Goal: Information Seeking & Learning: Learn about a topic

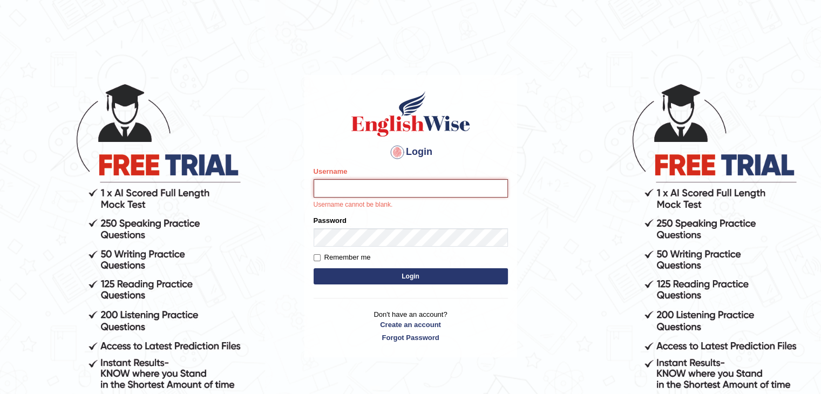
click at [370, 190] on input "Username" at bounding box center [411, 188] width 194 height 18
type input "hilmirk_parramatta"
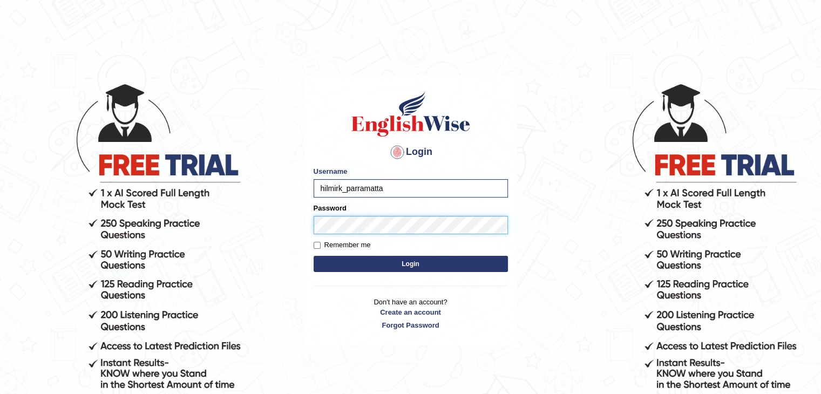
click at [314, 256] on button "Login" at bounding box center [411, 264] width 194 height 16
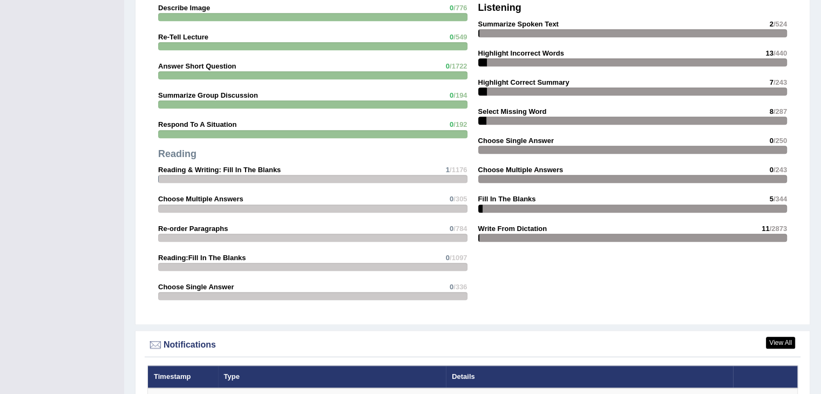
scroll to position [1061, 0]
click at [521, 93] on div "Writing Summarize Written Text 0 /599 Write Essay 0 /602 Listening Summarize Sp…" at bounding box center [633, 88] width 320 height 330
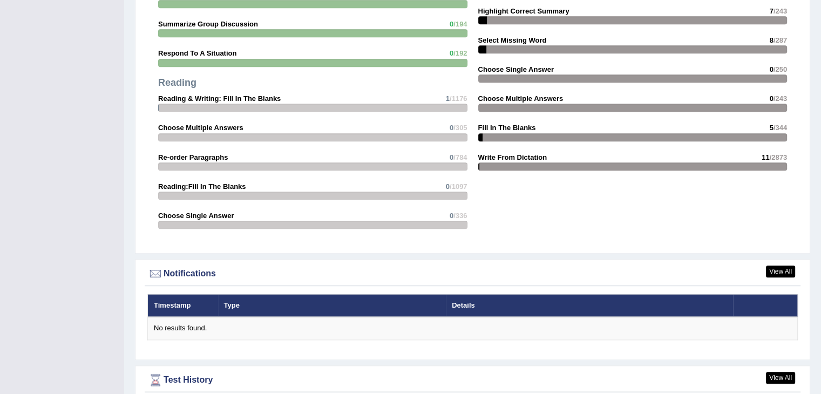
scroll to position [1130, 0]
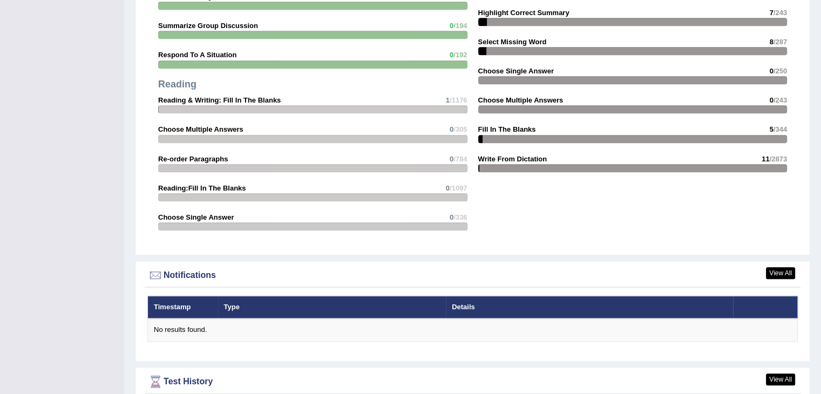
click at [406, 107] on div at bounding box center [312, 109] width 309 height 8
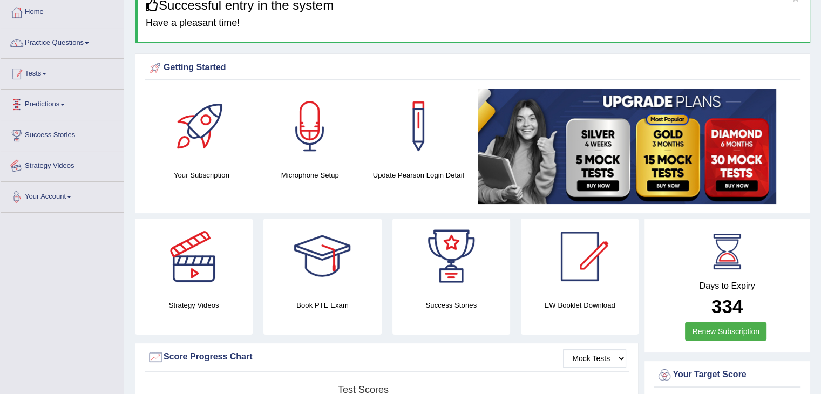
scroll to position [0, 0]
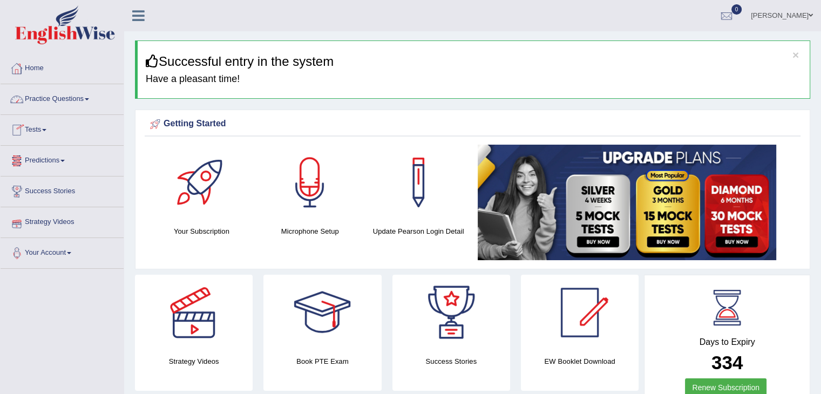
click at [71, 100] on link "Practice Questions" at bounding box center [62, 97] width 123 height 27
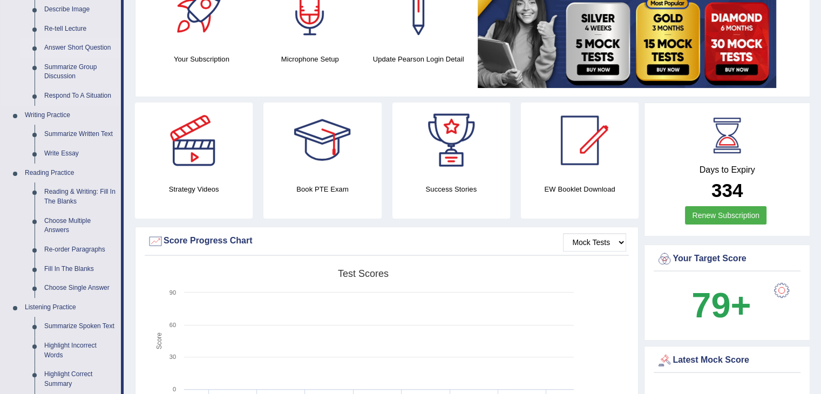
scroll to position [175, 0]
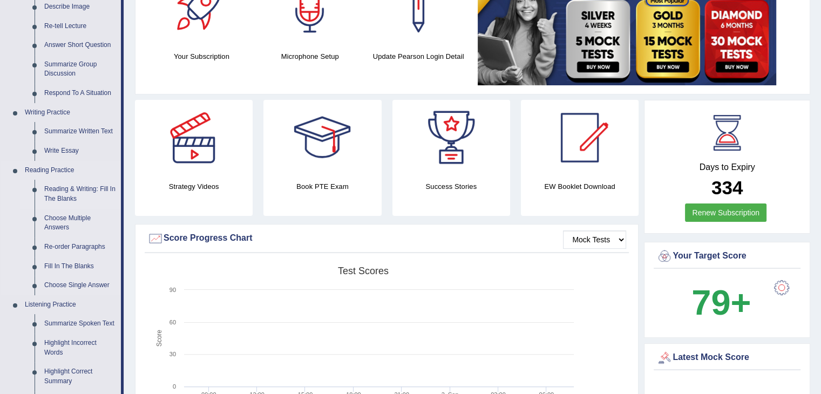
click at [69, 191] on link "Reading & Writing: Fill In The Blanks" at bounding box center [80, 194] width 82 height 29
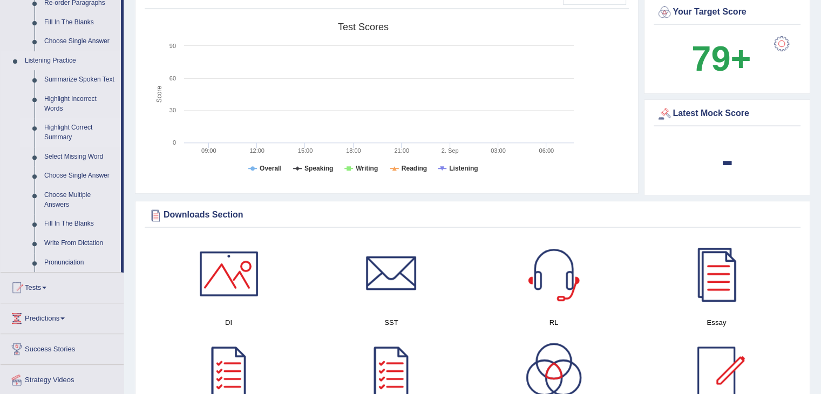
scroll to position [415, 0]
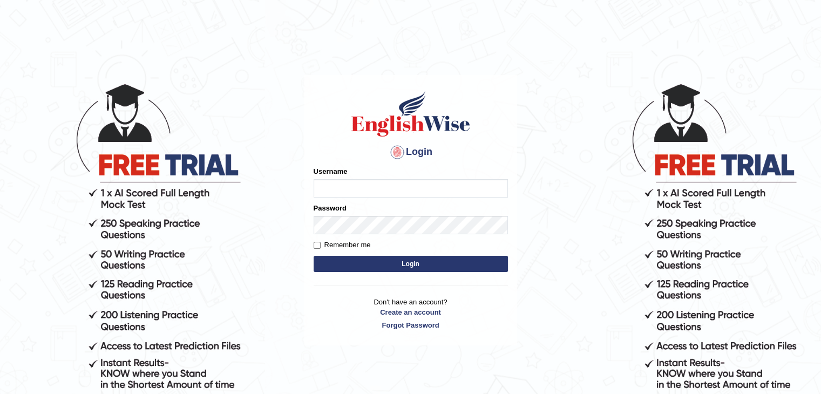
type input "hilmirk_parramatta"
click at [319, 247] on input "Remember me" at bounding box center [317, 245] width 7 height 7
checkbox input "true"
click at [344, 260] on button "Login" at bounding box center [411, 264] width 194 height 16
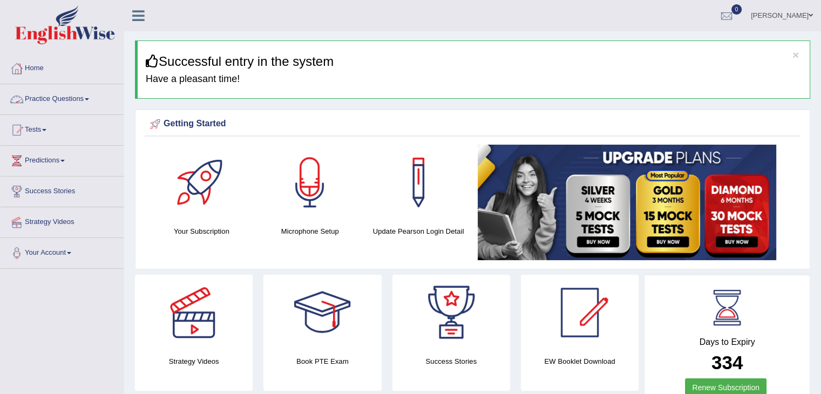
drag, startPoint x: 0, startPoint y: 0, endPoint x: 87, endPoint y: 103, distance: 134.9
click at [87, 103] on link "Practice Questions" at bounding box center [62, 97] width 123 height 27
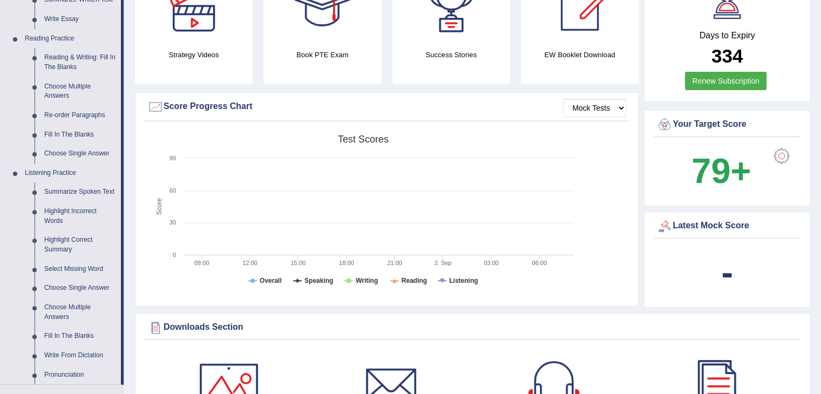
scroll to position [309, 0]
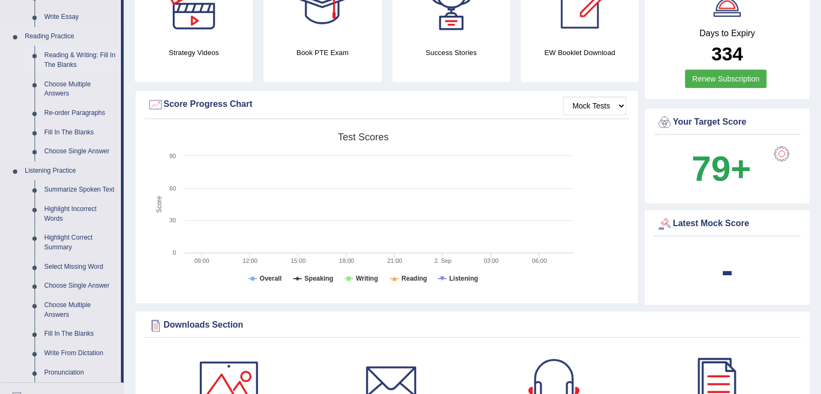
click at [71, 61] on link "Reading & Writing: Fill In The Blanks" at bounding box center [80, 60] width 82 height 29
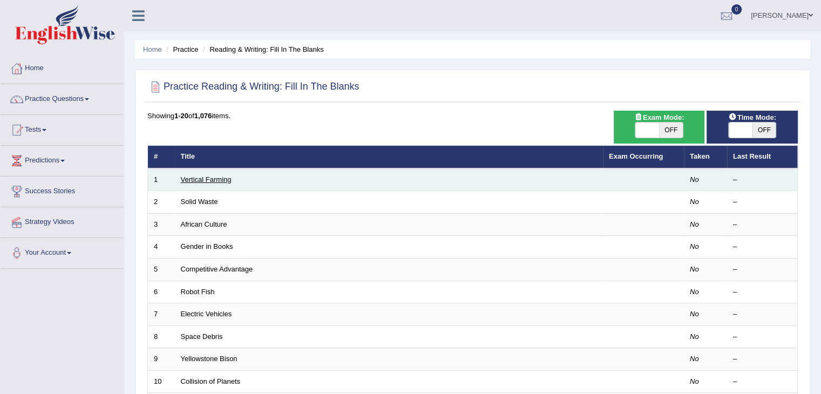
click at [205, 180] on link "Vertical Farming" at bounding box center [206, 180] width 51 height 8
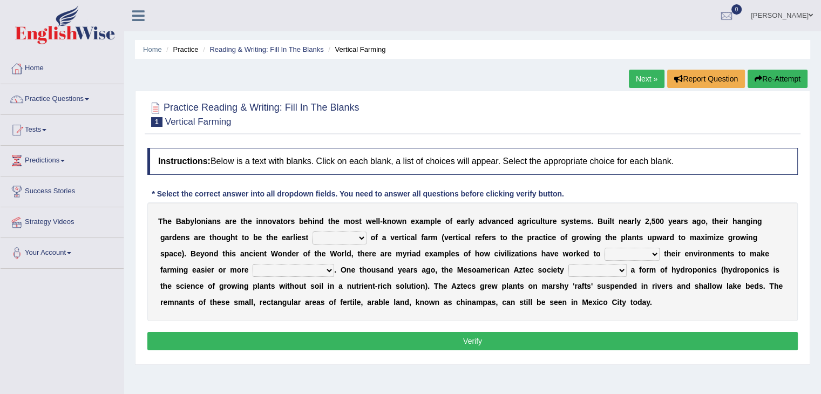
click at [362, 238] on select "prototype failure discredit protocol" at bounding box center [340, 238] width 54 height 13
select select "prototype"
click at [313, 232] on select "prototype failure discredit protocol" at bounding box center [340, 238] width 54 height 13
click at [616, 253] on select "manipulate escape respect disarrange" at bounding box center [632, 254] width 55 height 13
select select "manipulate"
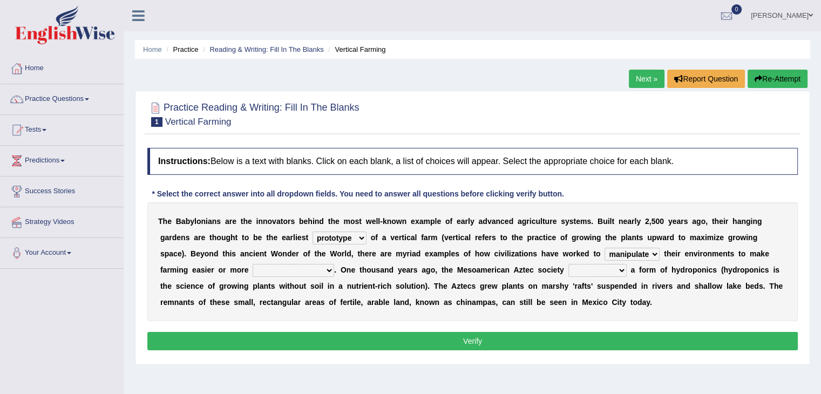
click at [605, 248] on select "manipulate escape respect disarrange" at bounding box center [632, 254] width 55 height 13
click at [326, 273] on select "productive constructive connective counterproductive" at bounding box center [294, 270] width 82 height 13
select select "productive"
click at [253, 264] on select "productive constructive connective counterproductive" at bounding box center [294, 270] width 82 height 13
click at [600, 272] on select "domineered volunteered pioneered engineered" at bounding box center [598, 270] width 58 height 13
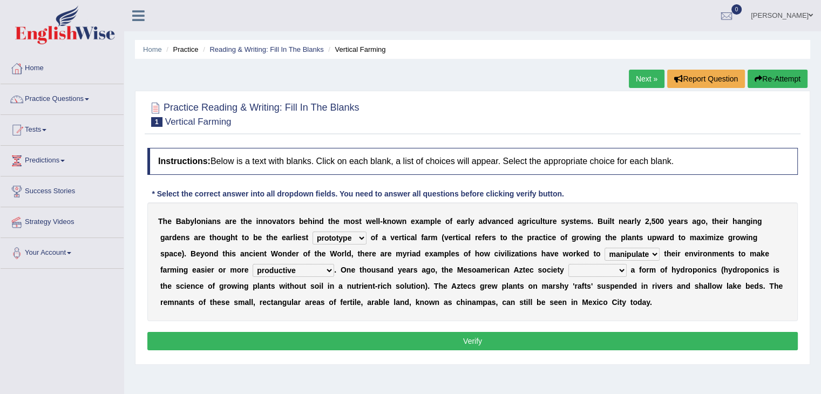
select select "engineered"
click at [569, 264] on select "domineered volunteered pioneered engineered" at bounding box center [598, 270] width 58 height 13
click at [363, 236] on select "prototype failure discredit protocol" at bounding box center [340, 238] width 54 height 13
select select
click at [313, 232] on select "prototype failure discredit protocol" at bounding box center [340, 238] width 54 height 13
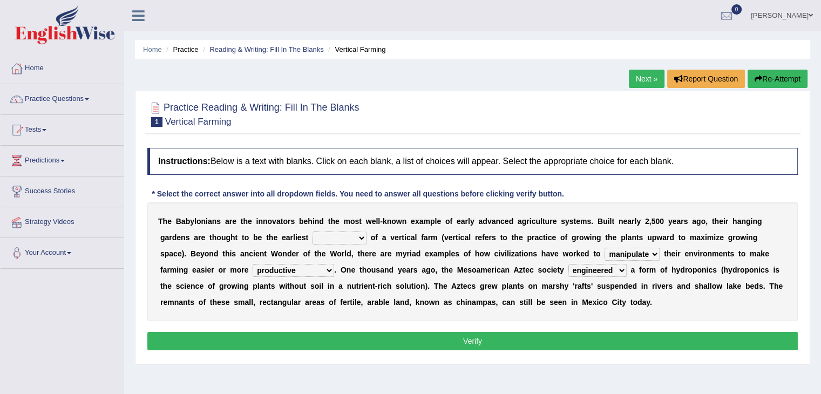
click at [313, 273] on select "productive constructive connective counterproductive" at bounding box center [294, 270] width 82 height 13
select select
click at [253, 264] on select "productive constructive connective counterproductive" at bounding box center [294, 270] width 82 height 13
click at [654, 254] on select "manipulate escape respect disarrange" at bounding box center [632, 254] width 55 height 13
select select
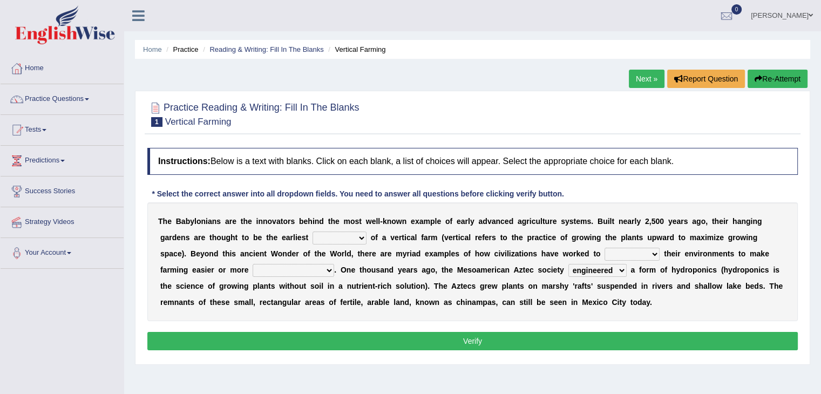
click at [605, 248] on select "manipulate escape respect disarrange" at bounding box center [632, 254] width 55 height 13
click at [622, 269] on select "domineered volunteered pioneered engineered" at bounding box center [598, 270] width 58 height 13
select select
click at [569, 264] on select "domineered volunteered pioneered engineered" at bounding box center [598, 270] width 58 height 13
click at [364, 232] on select "prototype failure discredit protocol" at bounding box center [340, 238] width 54 height 13
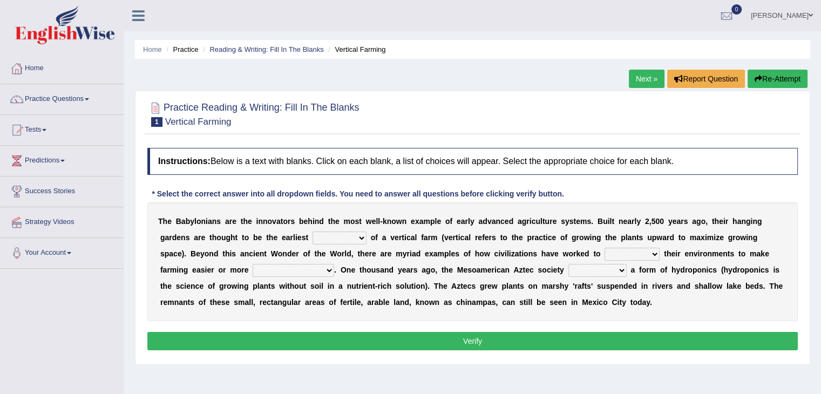
select select "prototype"
click at [313, 232] on select "prototype failure discredit protocol" at bounding box center [340, 238] width 54 height 13
click at [643, 251] on select "manipulate escape respect disarrange" at bounding box center [632, 254] width 55 height 13
select select "manipulate"
click at [605, 248] on select "manipulate escape respect disarrange" at bounding box center [632, 254] width 55 height 13
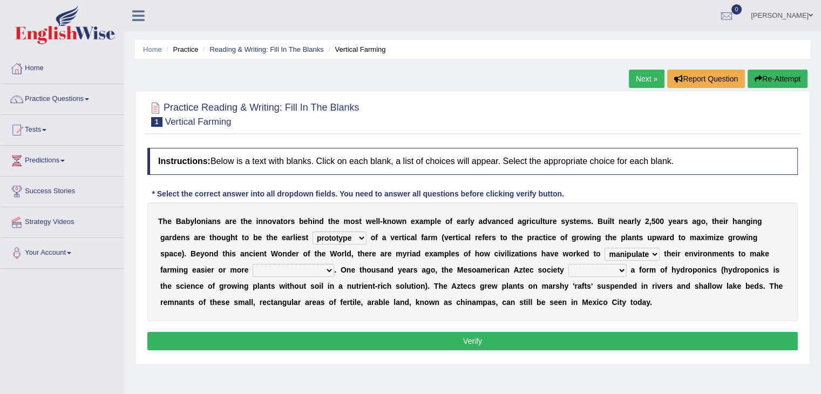
click at [321, 270] on select "productive constructive connective counterproductive" at bounding box center [294, 270] width 82 height 13
select select "productive"
click at [253, 264] on select "productive constructive connective counterproductive" at bounding box center [294, 270] width 82 height 13
click at [610, 266] on select "domineered volunteered pioneered engineered" at bounding box center [598, 270] width 58 height 13
select select "engineered"
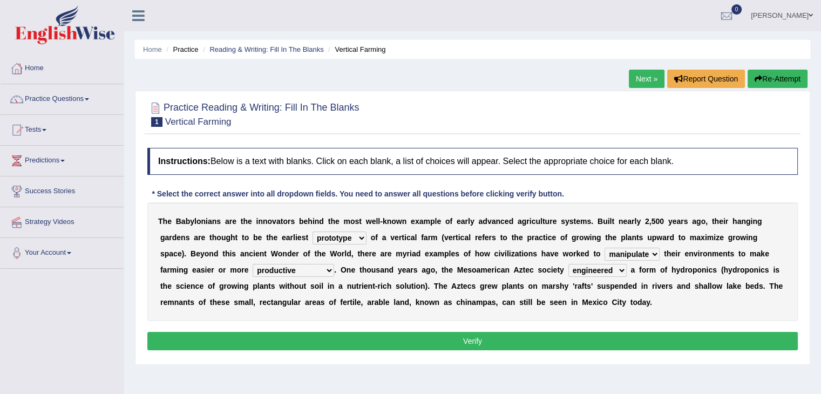
click at [569, 264] on select "domineered volunteered pioneered engineered" at bounding box center [598, 270] width 58 height 13
click at [601, 340] on button "Verify" at bounding box center [472, 341] width 651 height 18
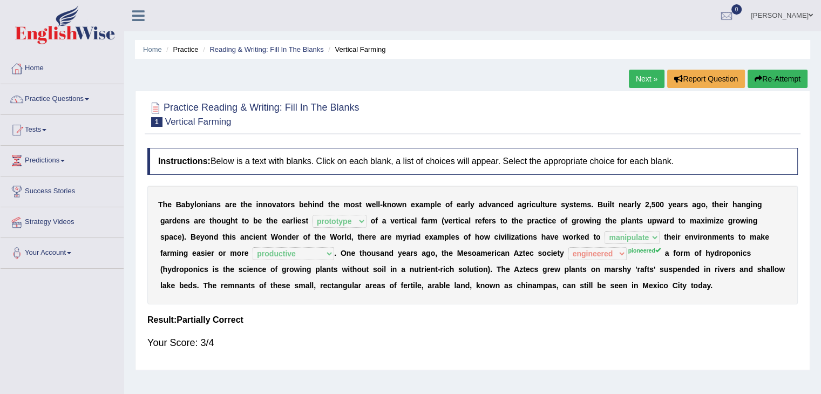
click at [635, 82] on link "Next »" at bounding box center [647, 79] width 36 height 18
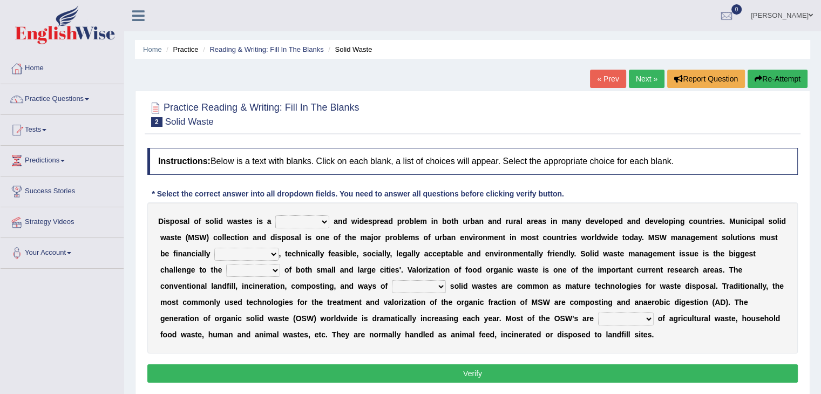
click at [319, 221] on select "slanting stinging stalling shafting" at bounding box center [302, 221] width 54 height 13
select select "shafting"
click at [275, 215] on select "slanting stinging stalling shafting" at bounding box center [302, 221] width 54 height 13
click at [325, 220] on select "slanting stinging stalling shafting" at bounding box center [302, 221] width 54 height 13
click at [275, 215] on select "slanting stinging stalling shafting" at bounding box center [302, 221] width 54 height 13
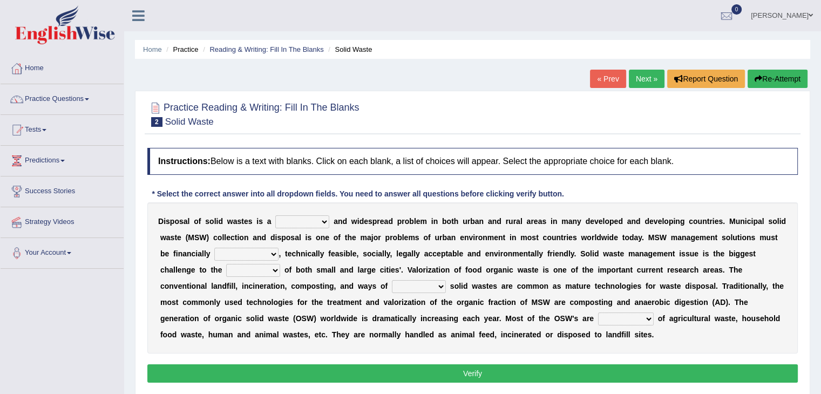
click at [325, 224] on select "slanting stinging stalling shafting" at bounding box center [302, 221] width 54 height 13
select select "shafting"
click at [275, 215] on select "slanting stinging stalling shafting" at bounding box center [302, 221] width 54 height 13
click at [272, 251] on select "unattainable sustainable objectionable treasonable" at bounding box center [246, 254] width 64 height 13
select select "sustainable"
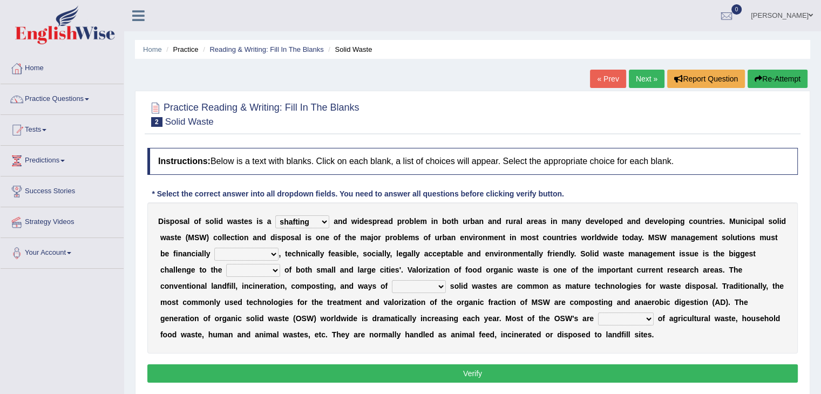
click at [214, 248] on select "unattainable sustainable objectionable treasonable" at bounding box center [246, 254] width 64 height 13
click at [276, 268] on select "plants culture authorities history" at bounding box center [253, 270] width 54 height 13
select select "culture"
click at [226, 264] on select "plants culture authorities history" at bounding box center [253, 270] width 54 height 13
click at [432, 288] on select "reserving preserving deserving handling" at bounding box center [419, 286] width 54 height 13
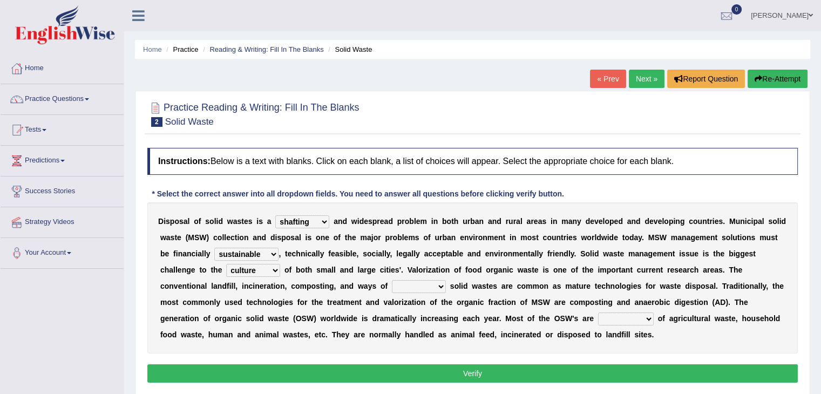
select select "handling"
click at [392, 280] on select "reserving preserving deserving handling" at bounding box center [419, 286] width 54 height 13
click at [622, 316] on select "composed disposed composing disposing" at bounding box center [626, 319] width 56 height 13
select select "composing"
click at [598, 313] on select "composed disposed composing disposing" at bounding box center [626, 319] width 56 height 13
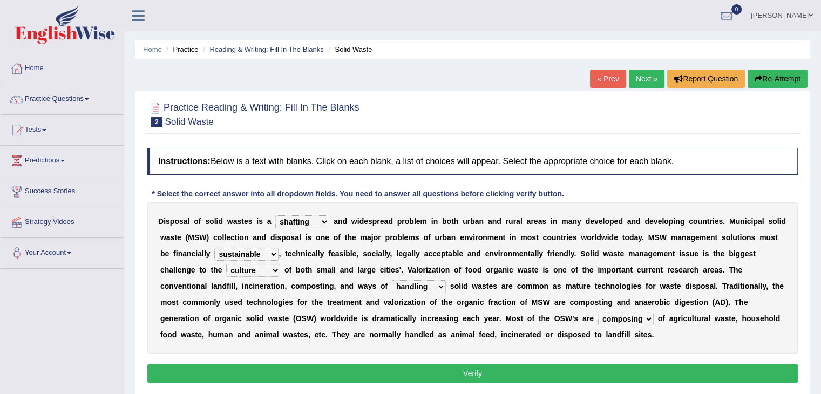
click at [579, 365] on button "Verify" at bounding box center [472, 374] width 651 height 18
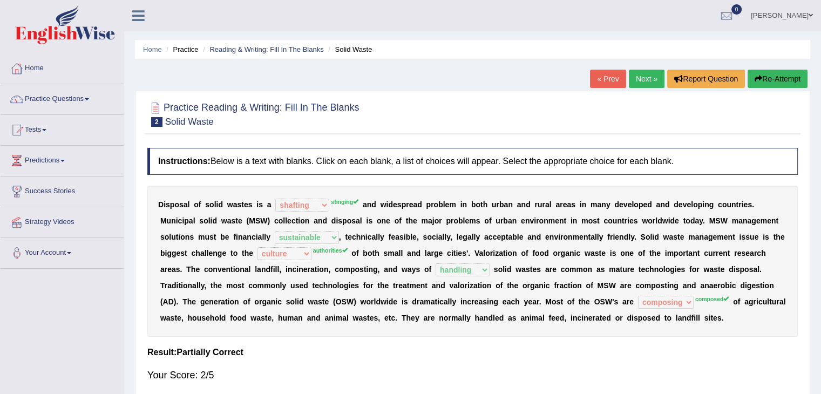
click at [642, 80] on link "Next »" at bounding box center [647, 79] width 36 height 18
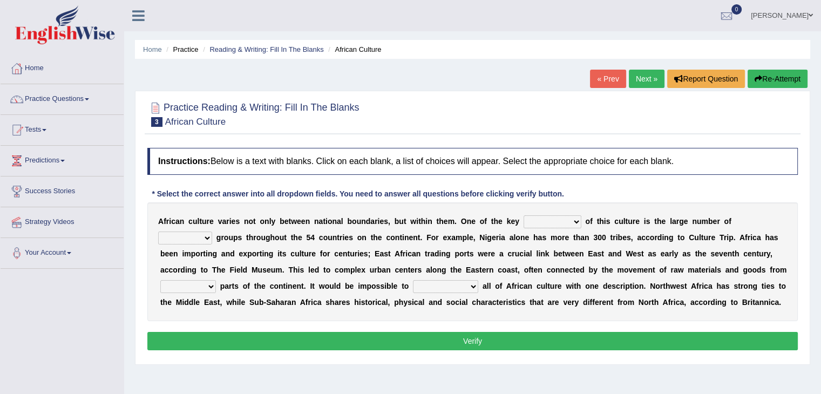
click at [567, 220] on select "conjectures features issues doubts" at bounding box center [553, 221] width 58 height 13
click at [203, 239] on select "ethic ethnic eugenic epic" at bounding box center [185, 238] width 54 height 13
select select "ethnic"
click at [158, 232] on select "ethic ethnic eugenic epic" at bounding box center [185, 238] width 54 height 13
click at [564, 219] on select "conjectures features issues doubts" at bounding box center [553, 221] width 58 height 13
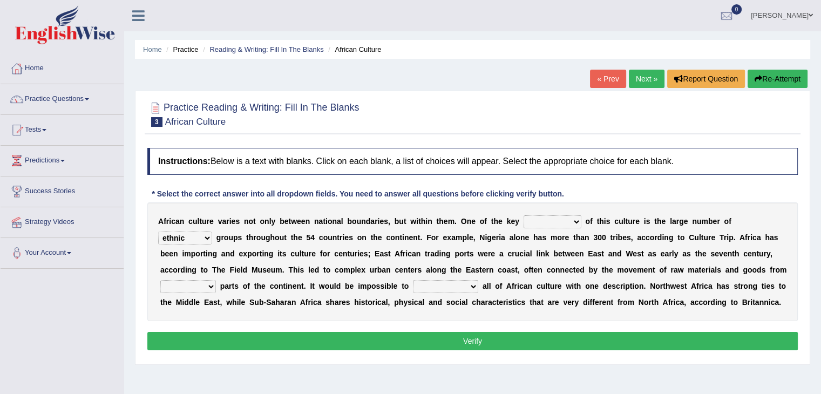
select select "conjectures"
click at [524, 215] on select "conjectures features issues doubts" at bounding box center [553, 221] width 58 height 13
click at [212, 233] on b at bounding box center [214, 237] width 4 height 9
click at [207, 237] on select "ethic ethnic eugenic epic" at bounding box center [185, 238] width 54 height 13
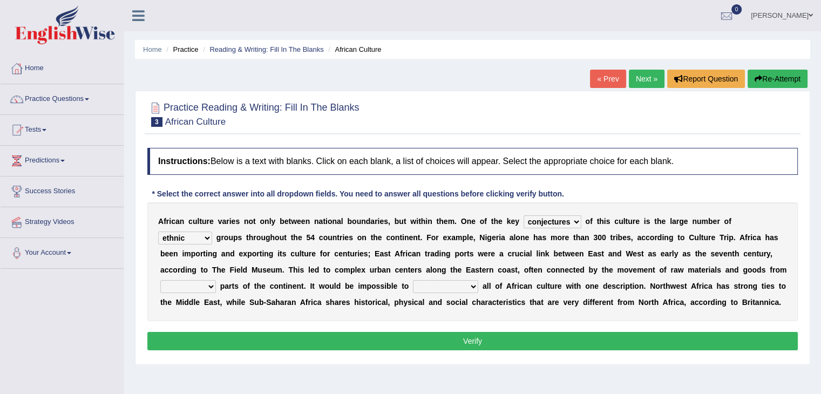
click at [207, 237] on select "ethic ethnic eugenic epic" at bounding box center [185, 238] width 54 height 13
click at [208, 234] on select "ethic ethnic eugenic epic" at bounding box center [185, 238] width 54 height 13
click at [575, 224] on select "conjectures features issues doubts" at bounding box center [553, 221] width 58 height 13
click at [210, 286] on select "forelocked interlocked unlocked landlocked" at bounding box center [188, 286] width 56 height 13
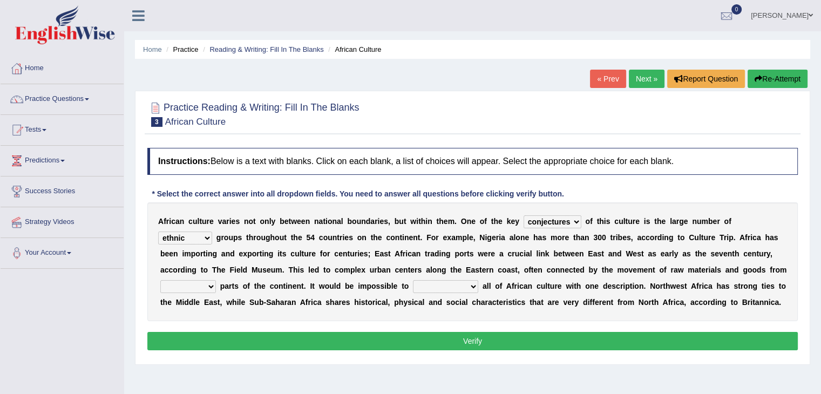
click at [485, 286] on b "a" at bounding box center [485, 286] width 4 height 9
click at [464, 286] on select "characterize conceptualize symbolize synthesize" at bounding box center [445, 286] width 65 height 13
select select "characterize"
click at [413, 280] on select "characterize conceptualize symbolize synthesize" at bounding box center [445, 286] width 65 height 13
click at [466, 285] on select "characterize conceptualize symbolize synthesize" at bounding box center [445, 286] width 65 height 13
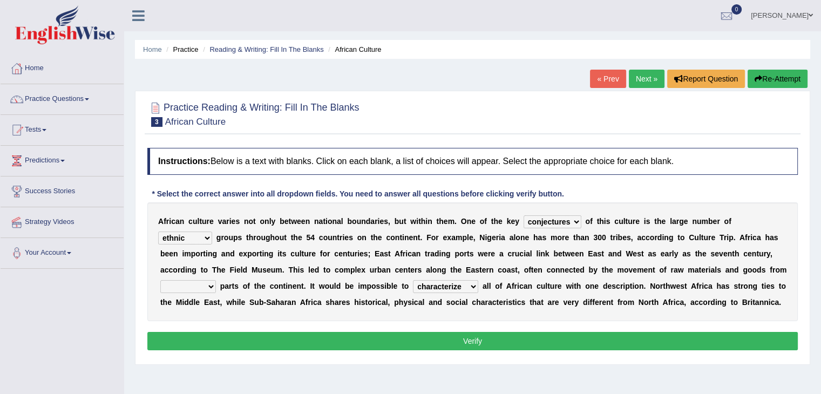
click at [314, 318] on div "A f r i c a n c u l t u r e v a r i e s n o t o n l y b e t w e e n n a t i o n…" at bounding box center [472, 262] width 651 height 119
click at [210, 287] on select "forelocked interlocked unlocked landlocked" at bounding box center [188, 286] width 56 height 13
select select "landlocked"
click at [160, 280] on select "forelocked interlocked unlocked landlocked" at bounding box center [188, 286] width 56 height 13
click at [355, 334] on button "Verify" at bounding box center [472, 341] width 651 height 18
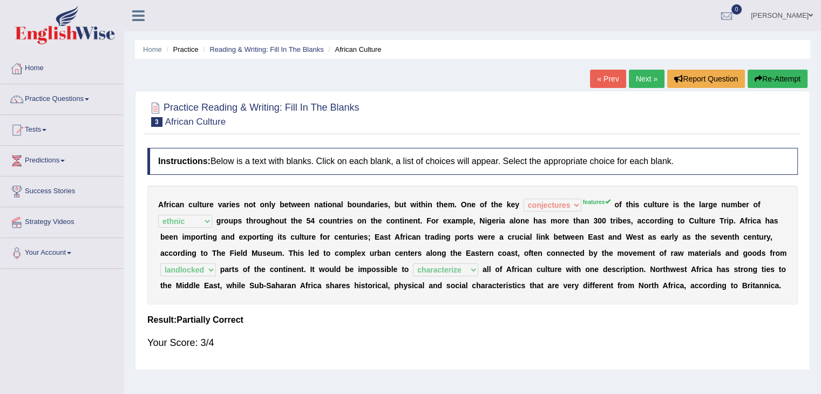
click at [649, 79] on link "Next »" at bounding box center [647, 79] width 36 height 18
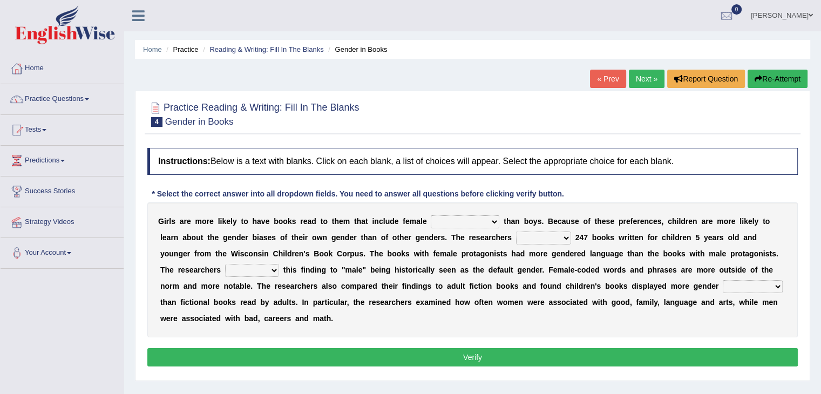
click at [458, 219] on select "protagonists cosmogonists agonists expressionists" at bounding box center [465, 221] width 69 height 13
click at [562, 219] on b "a" at bounding box center [564, 221] width 4 height 9
click at [559, 240] on select "hydrolyzed paralyzed catalyzed analyzed" at bounding box center [543, 238] width 55 height 13
select select "analyzed"
click at [516, 232] on select "hydrolyzed paralyzed catalyzed analyzed" at bounding box center [543, 238] width 55 height 13
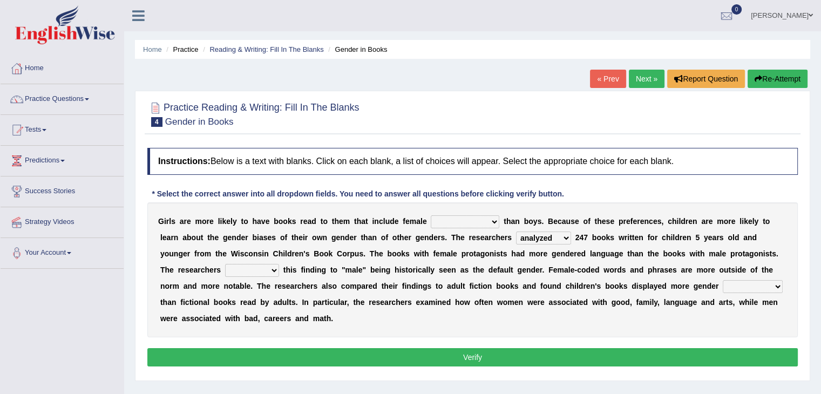
click at [489, 219] on select "protagonists cosmogonists agonists expressionists" at bounding box center [465, 221] width 69 height 13
select select "protagonists"
click at [431, 215] on select "protagonists cosmogonists agonists expressionists" at bounding box center [465, 221] width 69 height 13
click at [271, 270] on select "contribute tribute distribute attribute" at bounding box center [252, 270] width 54 height 13
select select "attribute"
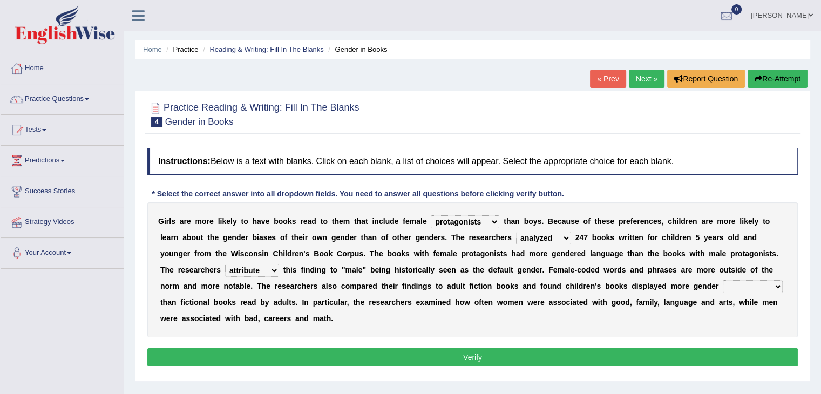
click at [225, 264] on select "contribute tribute distribute attribute" at bounding box center [252, 270] width 54 height 13
click at [278, 269] on select "contribute tribute distribute attribute" at bounding box center [252, 270] width 54 height 13
click at [732, 280] on select "stereotypes teletypes prototypes electrotypes" at bounding box center [753, 286] width 60 height 13
select select "prototypes"
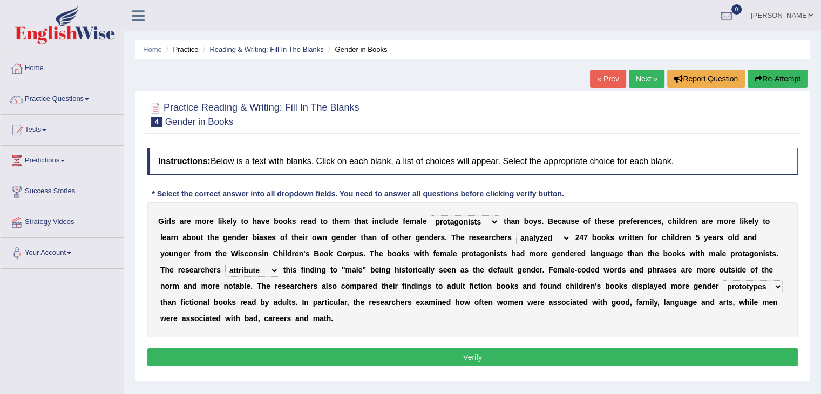
click at [723, 280] on select "stereotypes teletypes prototypes electrotypes" at bounding box center [753, 286] width 60 height 13
click at [535, 362] on button "Verify" at bounding box center [472, 357] width 651 height 18
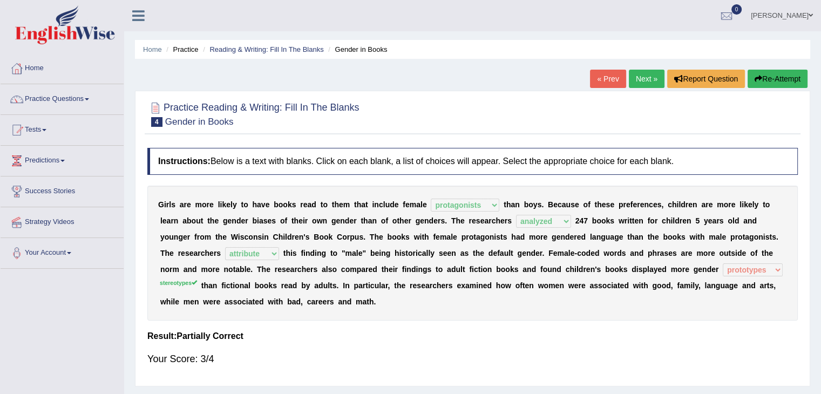
click at [515, 322] on div "Instructions: Below is a text with blanks. Click on each blank, a list of choic…" at bounding box center [473, 262] width 656 height 238
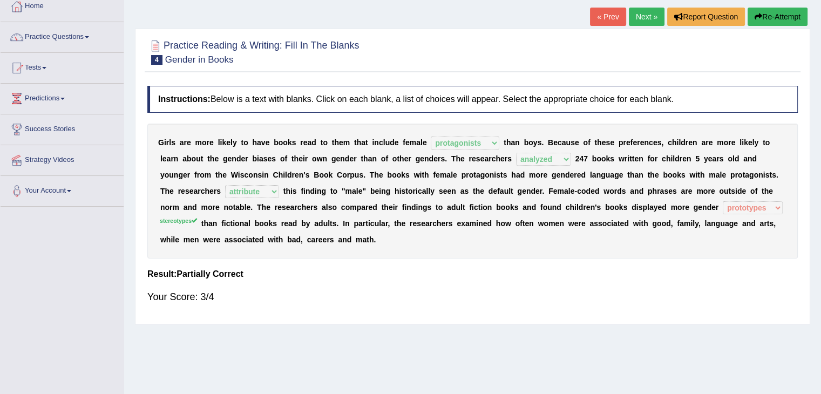
scroll to position [65, 0]
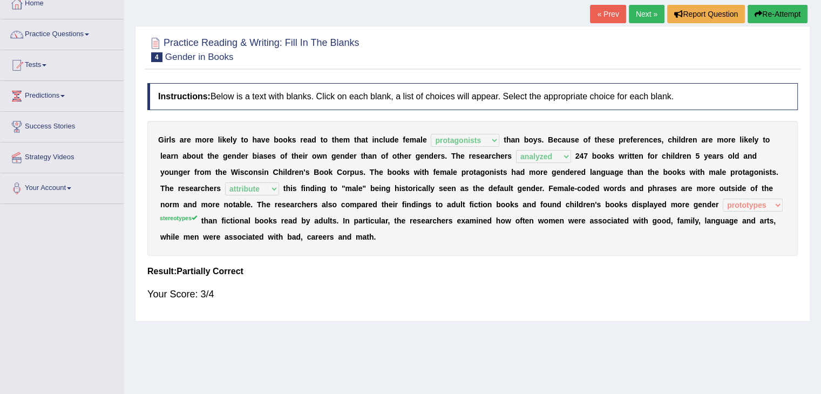
click at [643, 15] on link "Next »" at bounding box center [647, 14] width 36 height 18
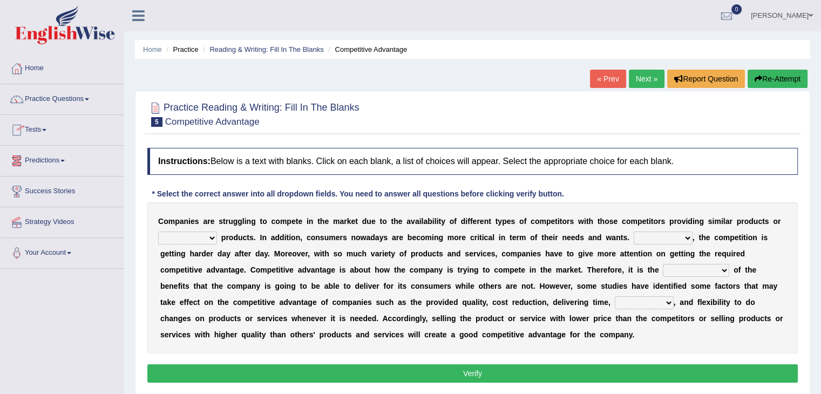
click at [203, 234] on select "constitution restitution substitution institution" at bounding box center [187, 238] width 59 height 13
select select "substitution"
click at [158, 232] on select "constitution restitution substitution institution" at bounding box center [187, 238] width 59 height 13
click at [652, 238] on select "However Instead Additionally Therefore" at bounding box center [663, 238] width 59 height 13
click at [634, 232] on select "However Instead Additionally Therefore" at bounding box center [663, 238] width 59 height 13
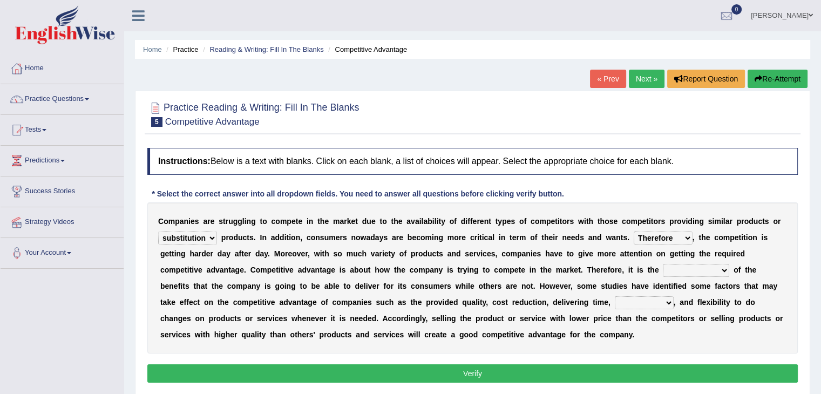
click at [221, 238] on b "p" at bounding box center [223, 237] width 5 height 9
click at [210, 235] on select "constitution restitution substitution institution" at bounding box center [187, 238] width 59 height 13
click at [681, 269] on select "dissemination ordination determination incarnation" at bounding box center [696, 270] width 66 height 13
click at [611, 277] on div "C o m p a n i e s a r e s t r u g g l i n g t o c o m p e t e i n t h e m a r k…" at bounding box center [472, 278] width 651 height 151
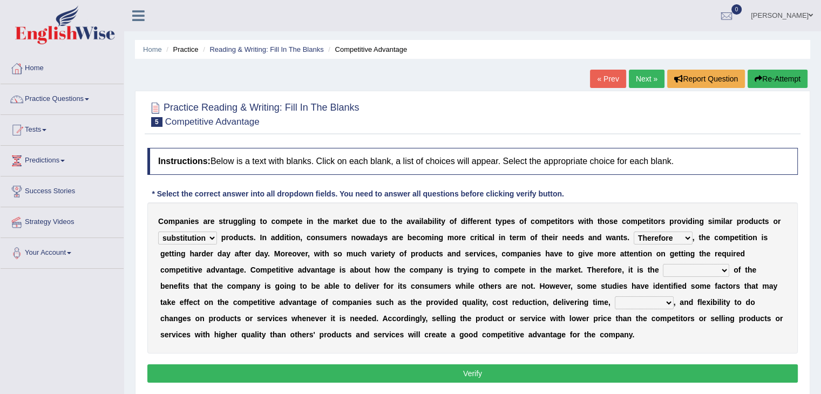
click at [653, 234] on select "However Instead Additionally Therefore" at bounding box center [663, 238] width 59 height 13
select select "However"
click at [634, 232] on select "However Instead Additionally Therefore" at bounding box center [663, 238] width 59 height 13
click at [684, 269] on select "dissemination ordination determination incarnation" at bounding box center [696, 270] width 66 height 13
click at [791, 241] on div "C o m p a n i e s a r e s t r u g g l i n g t o c o m p e t e i n t h e m a r k…" at bounding box center [472, 278] width 651 height 151
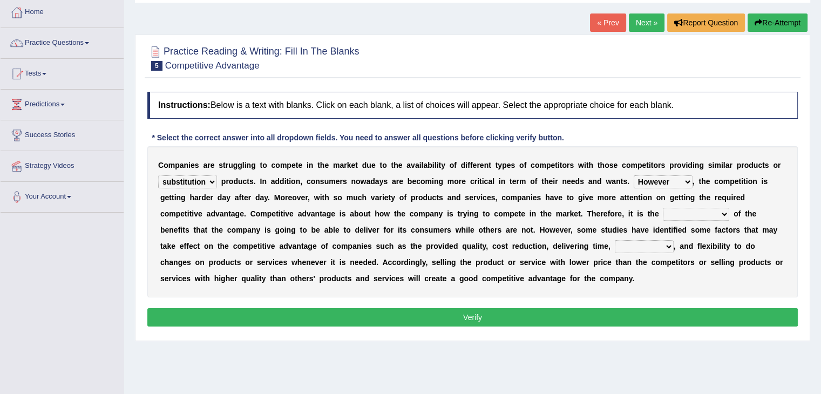
scroll to position [56, 0]
click at [686, 210] on select "dissemination ordination determination incarnation" at bounding box center [696, 214] width 66 height 13
click at [775, 184] on div "C o m p a n i e s a r e s t r u g g l i n g t o c o m p e t e i n t h e m a r k…" at bounding box center [472, 222] width 651 height 151
click at [625, 244] on select "captivation aggregation deprivation innovation" at bounding box center [644, 247] width 59 height 13
click at [498, 245] on b "o" at bounding box center [499, 246] width 5 height 9
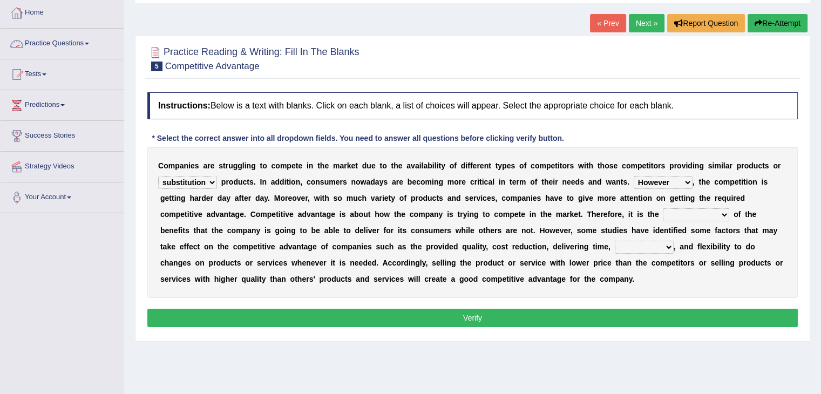
click at [90, 42] on link "Practice Questions" at bounding box center [62, 42] width 123 height 27
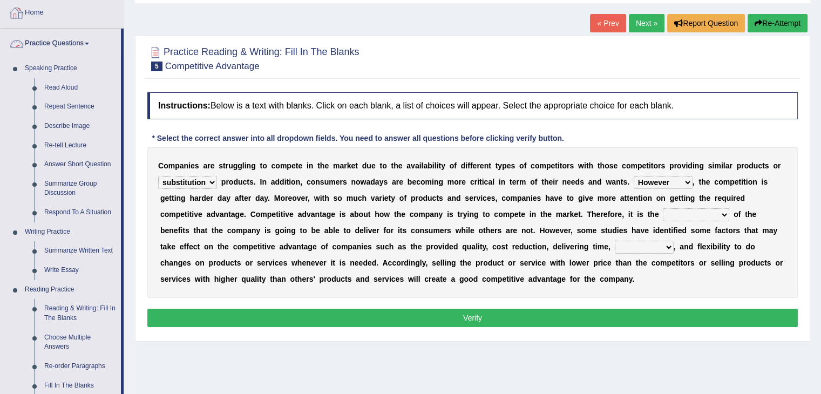
click at [49, 11] on link "Home" at bounding box center [62, 11] width 123 height 27
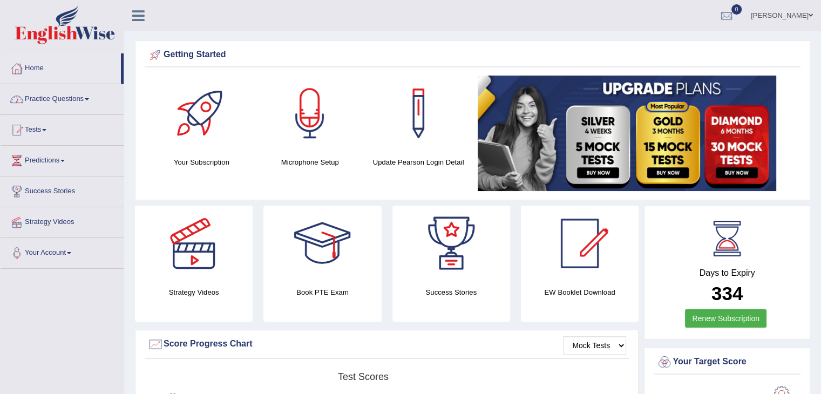
click at [68, 100] on link "Practice Questions" at bounding box center [62, 97] width 123 height 27
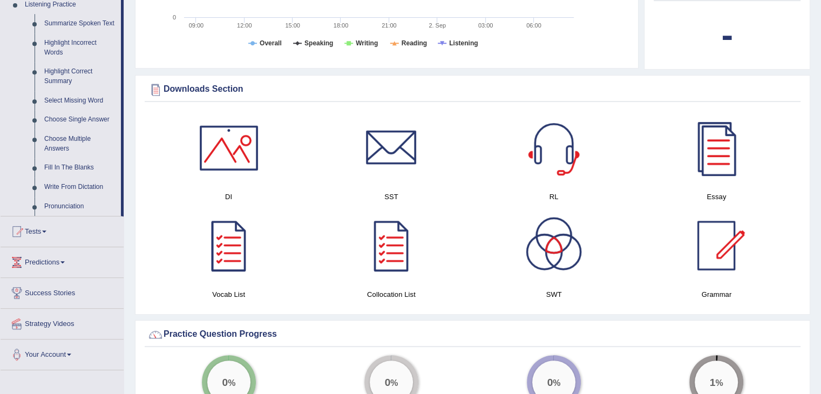
scroll to position [473, 0]
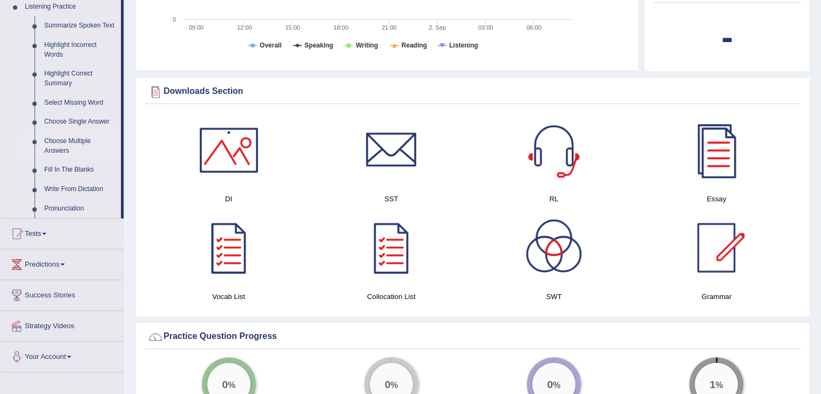
click at [75, 144] on link "Choose Multiple Answers" at bounding box center [80, 146] width 82 height 29
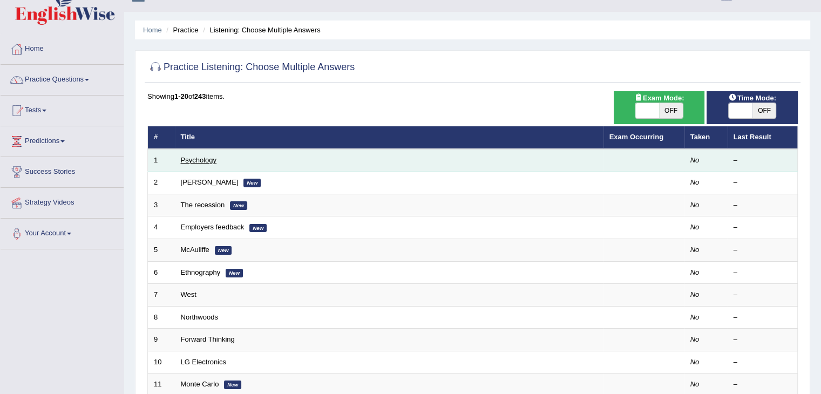
click at [201, 161] on link "Psychology" at bounding box center [199, 160] width 36 height 8
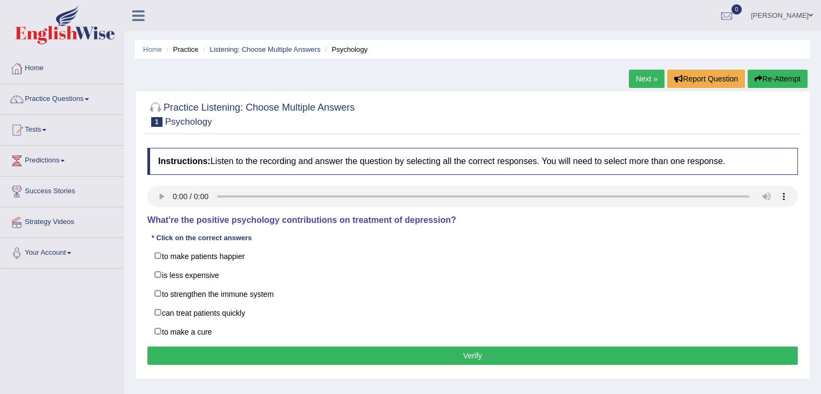
click at [39, 68] on link "Home" at bounding box center [62, 66] width 123 height 27
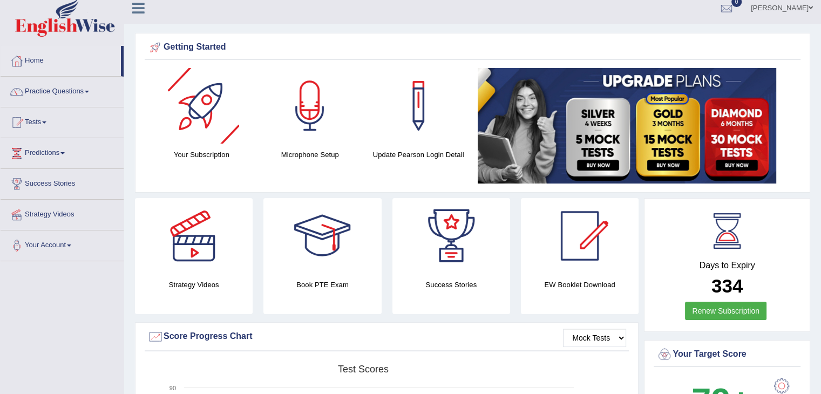
scroll to position [5, 0]
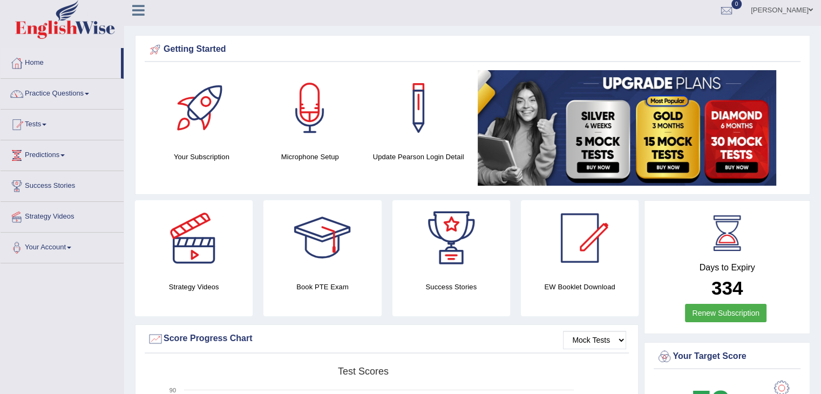
click at [196, 74] on div at bounding box center [202, 108] width 76 height 76
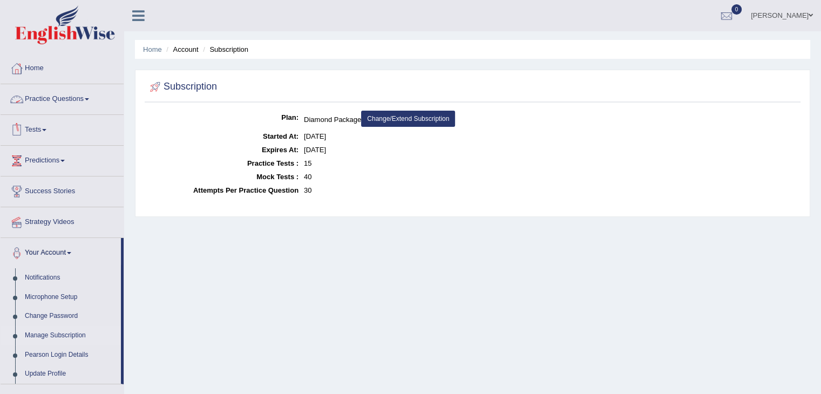
click at [80, 102] on link "Practice Questions" at bounding box center [62, 97] width 123 height 27
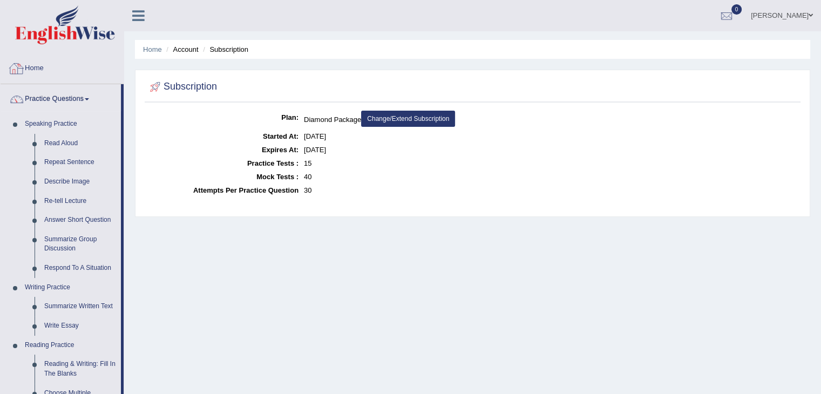
click at [47, 67] on link "Home" at bounding box center [62, 66] width 123 height 27
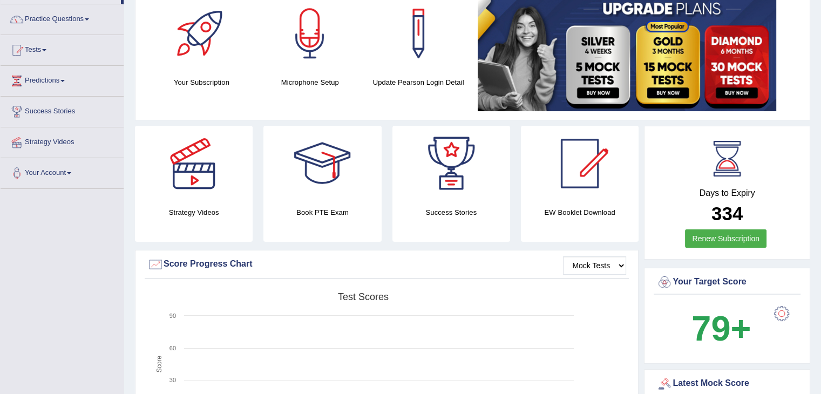
scroll to position [83, 0]
